Goal: Transaction & Acquisition: Purchase product/service

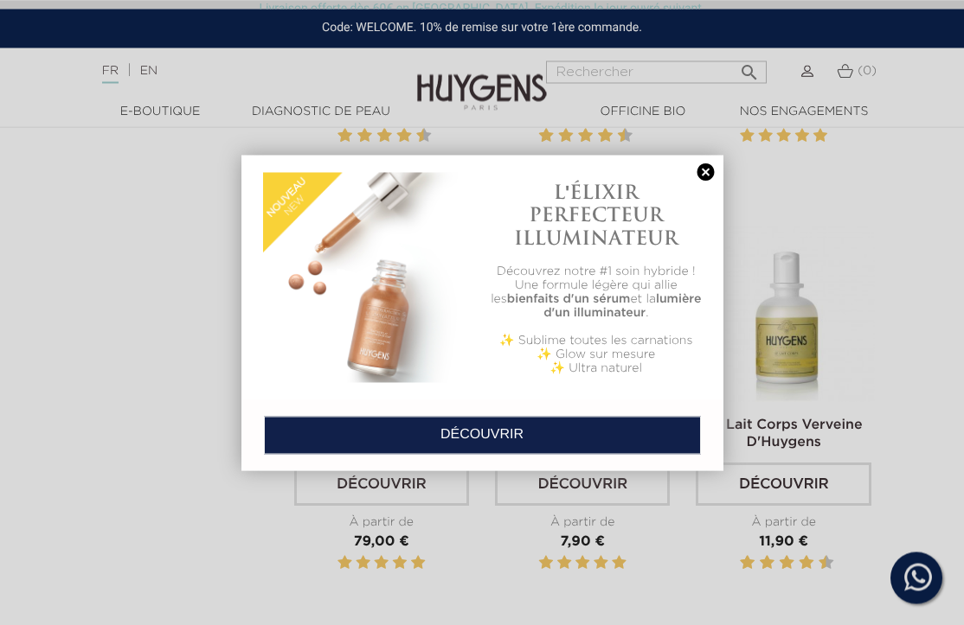
scroll to position [2965, 0]
click at [709, 157] on div "L'ÉLIXIR PERFECTEUR ILLUMINATEUR Découvrez notre #1 soin hybride ! Une formule …" at bounding box center [482, 278] width 482 height 246
click at [717, 163] on link at bounding box center [706, 172] width 24 height 18
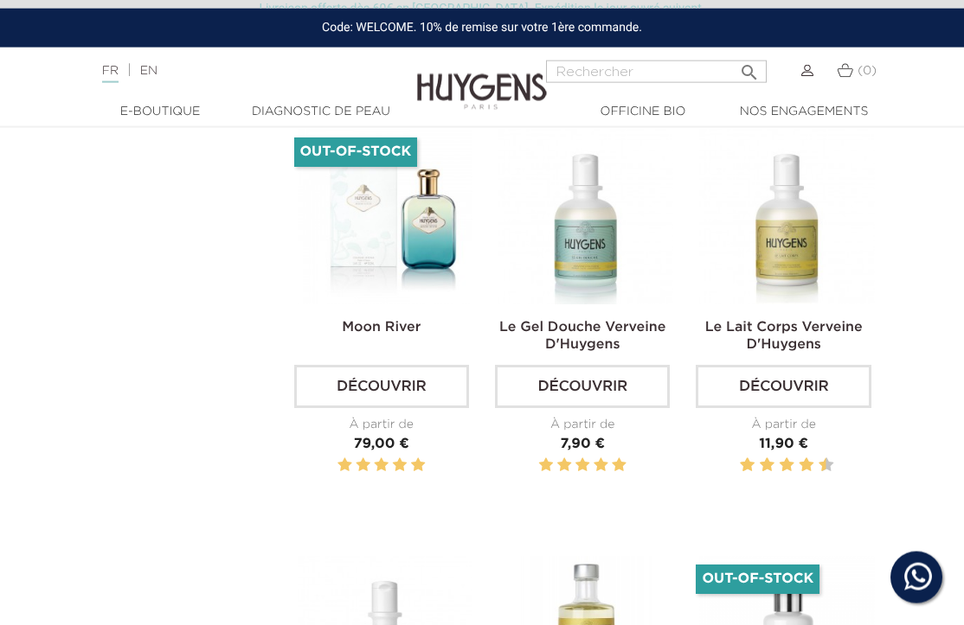
scroll to position [3053, 0]
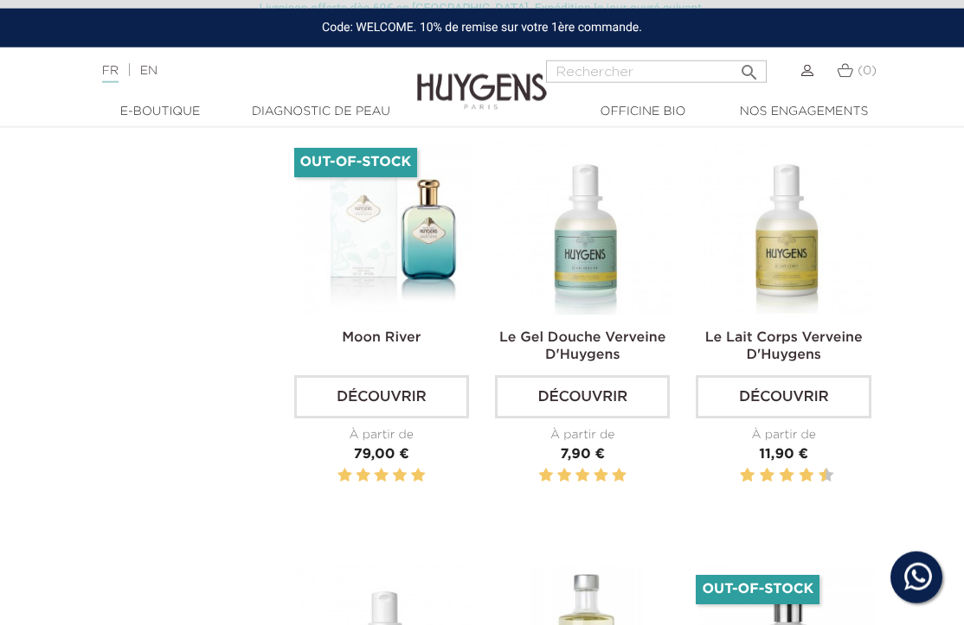
click at [593, 69] on input "Rechercher" at bounding box center [656, 72] width 221 height 22
type input "Autobronzant"
click at [746, 73] on icon "" at bounding box center [749, 67] width 21 height 21
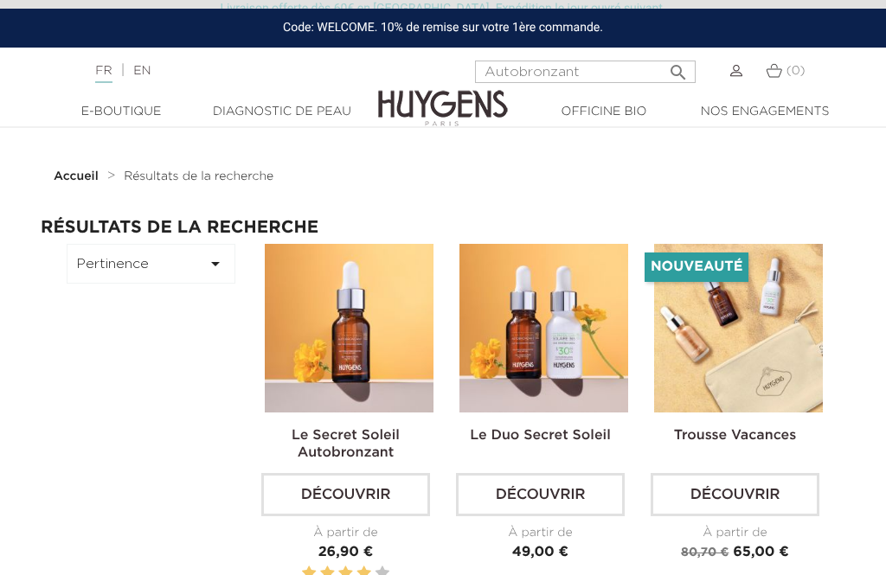
scroll to position [29, 0]
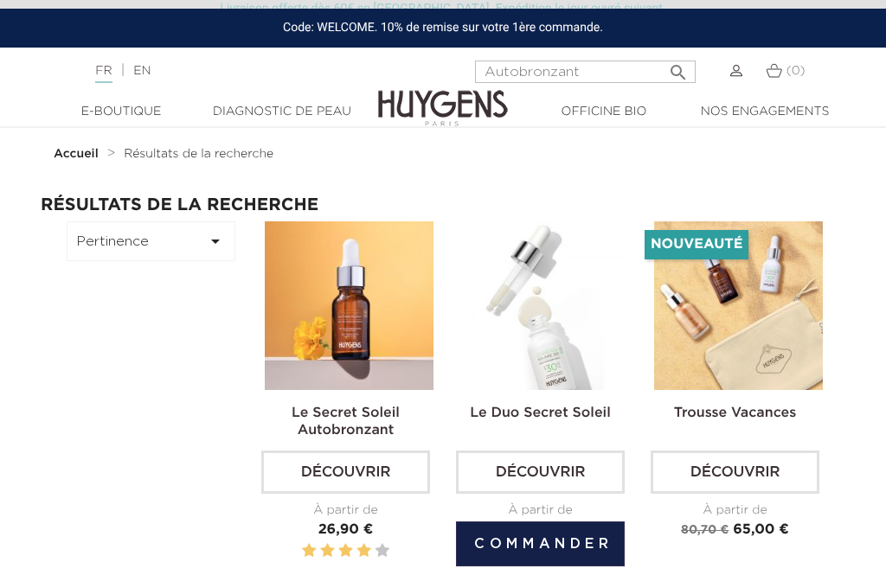
click at [586, 463] on link "Découvrir" at bounding box center [540, 472] width 169 height 43
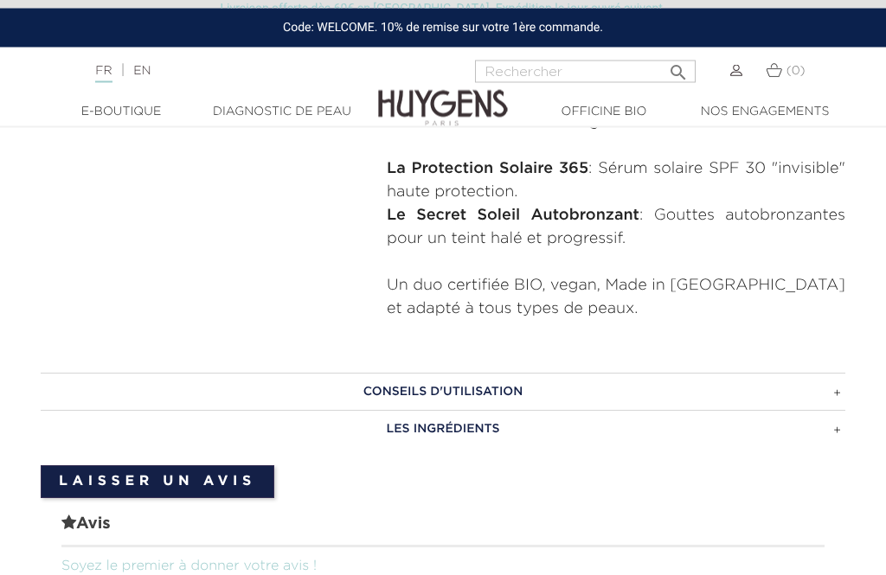
scroll to position [760, 0]
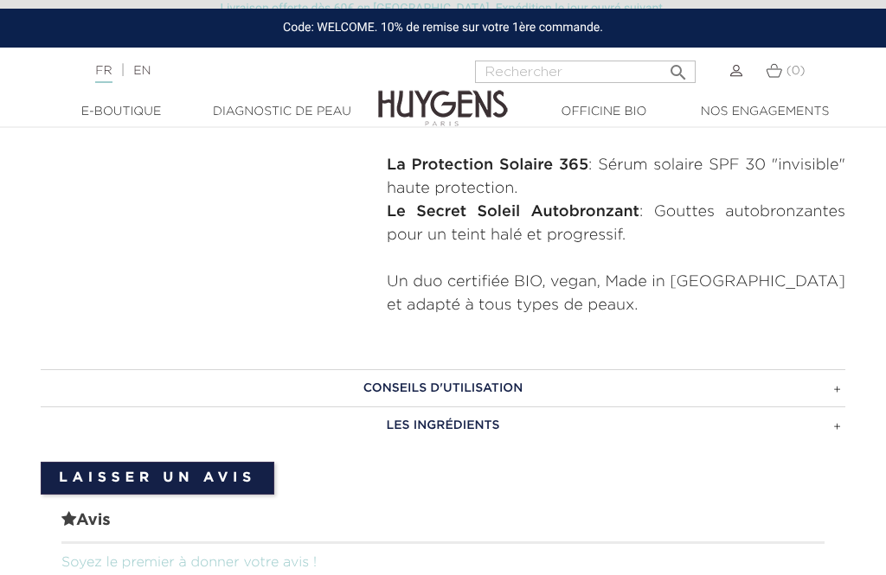
click at [763, 369] on h3 "CONSEILS D'UTILISATION" at bounding box center [443, 388] width 804 height 38
click at [703, 395] on h3 "CONSEILS D'UTILISATION" at bounding box center [443, 388] width 804 height 38
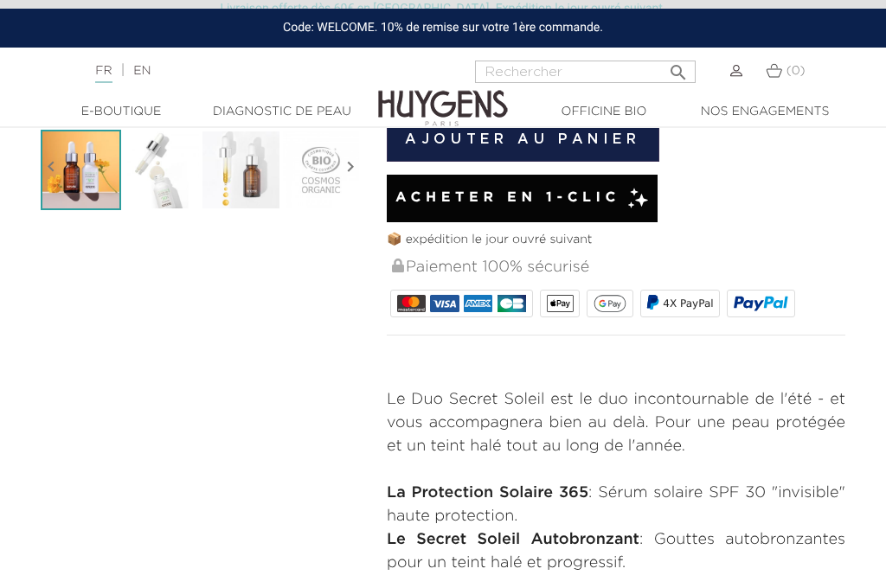
scroll to position [424, 0]
